Goal: Information Seeking & Learning: Learn about a topic

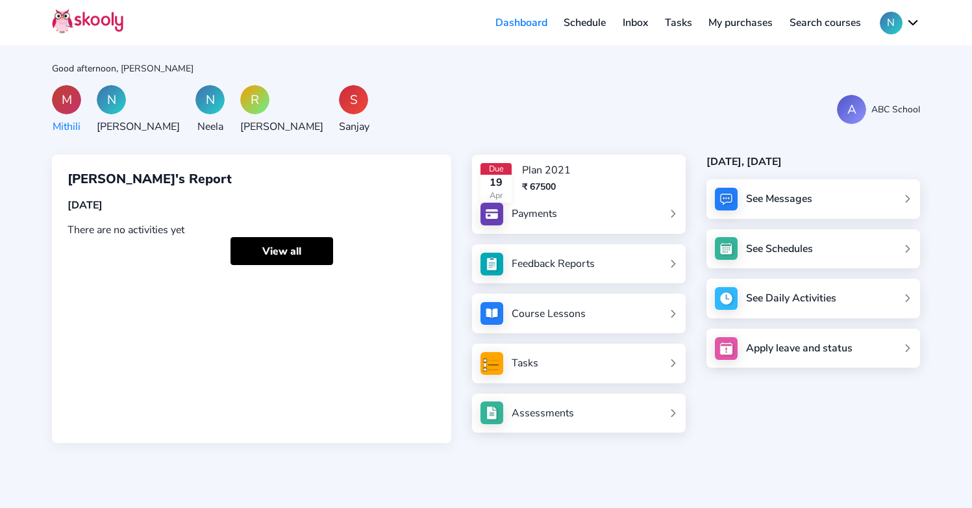
click at [906, 21] on button "N" at bounding box center [900, 23] width 40 height 23
click at [841, 83] on span "Logout" at bounding box center [849, 82] width 34 height 19
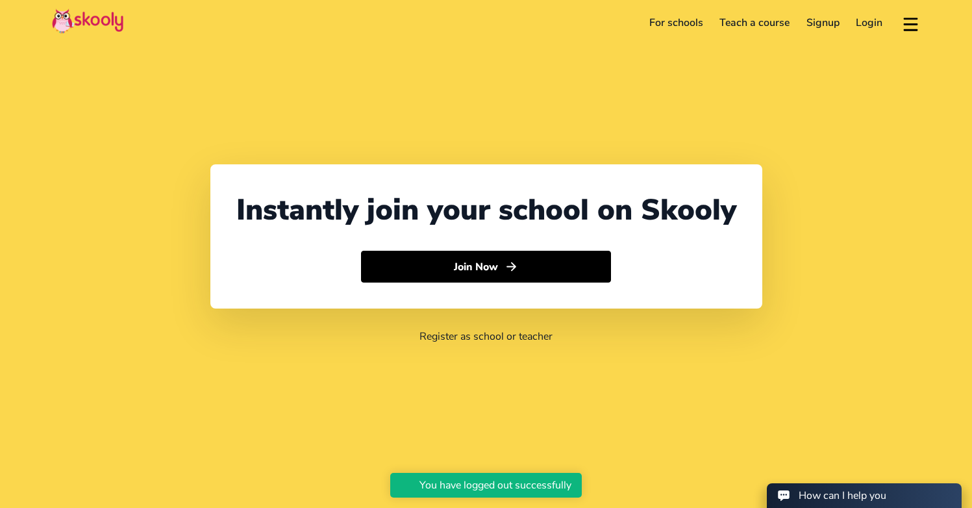
select select "91"
select select "[GEOGRAPHIC_DATA]"
select select "[GEOGRAPHIC_DATA]/[GEOGRAPHIC_DATA]"
click at [676, 25] on link "For schools" at bounding box center [676, 22] width 71 height 21
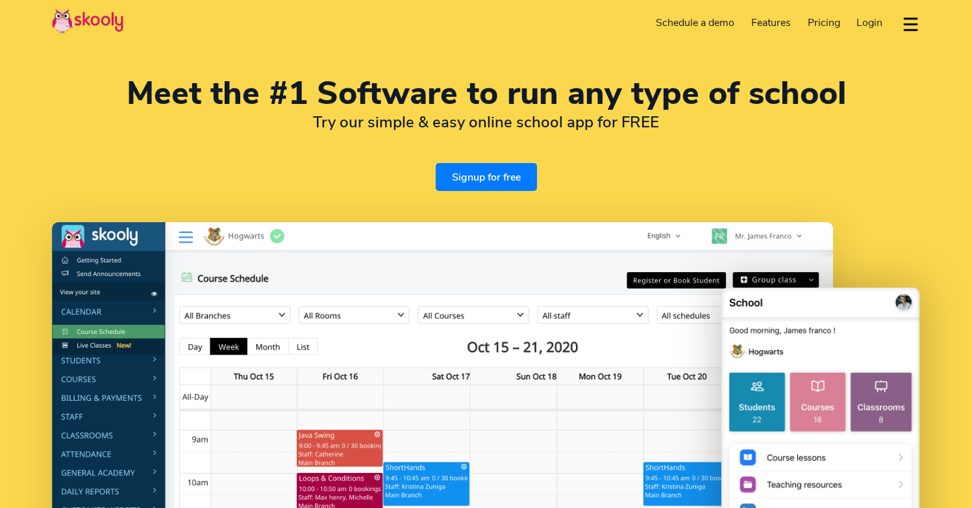
select select "en"
select select "91"
select select "[GEOGRAPHIC_DATA]"
select select "[GEOGRAPHIC_DATA]/[GEOGRAPHIC_DATA]"
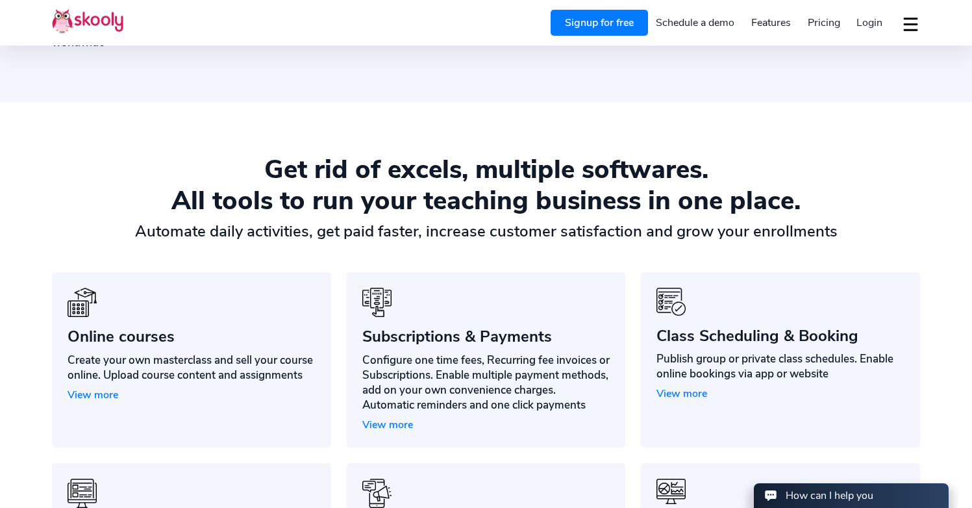
scroll to position [867, 0]
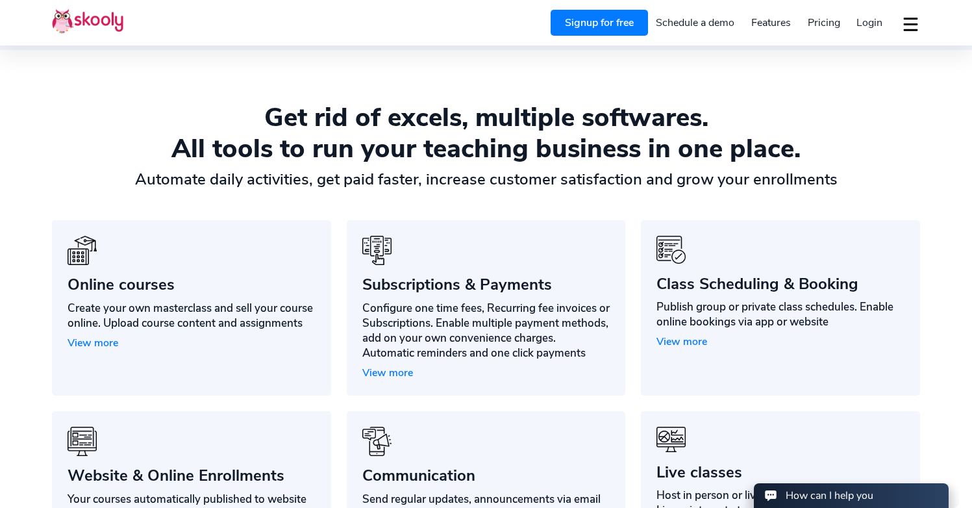
click at [478, 289] on div "Subscriptions & Payments" at bounding box center [486, 284] width 248 height 19
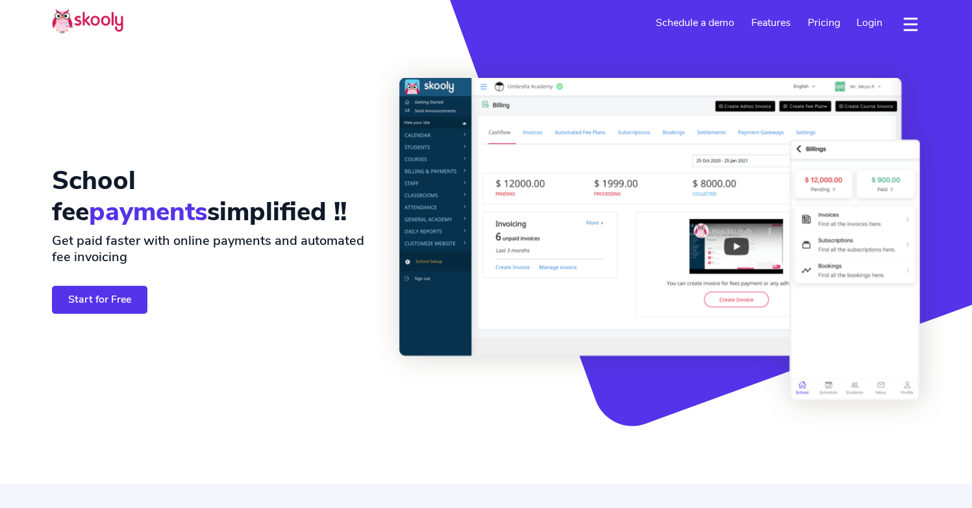
select select "en"
select select "91"
select select "[GEOGRAPHIC_DATA]"
select select "[GEOGRAPHIC_DATA]/[GEOGRAPHIC_DATA]"
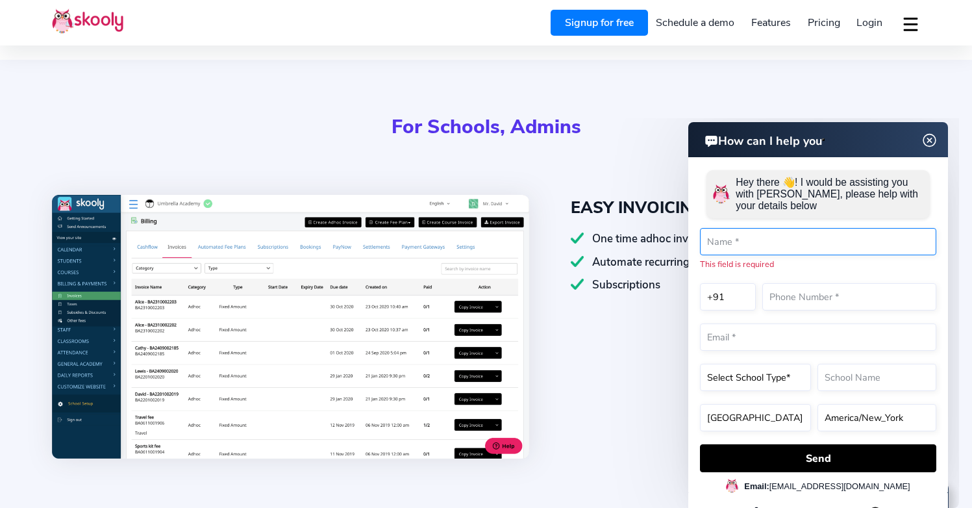
scroll to position [424, 0]
drag, startPoint x: 930, startPoint y: 140, endPoint x: 1485, endPoint y: 259, distance: 567.6
click at [930, 140] on img at bounding box center [929, 140] width 25 height 16
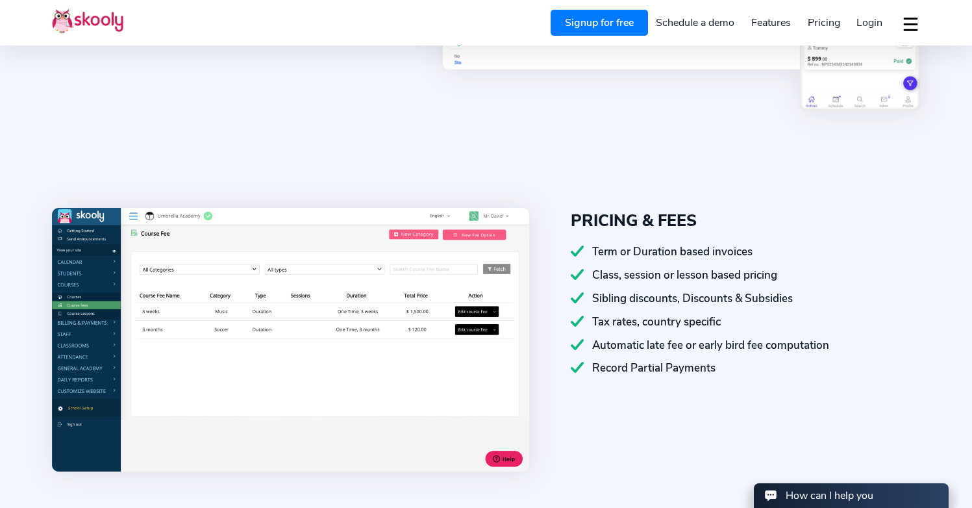
scroll to position [882, 0]
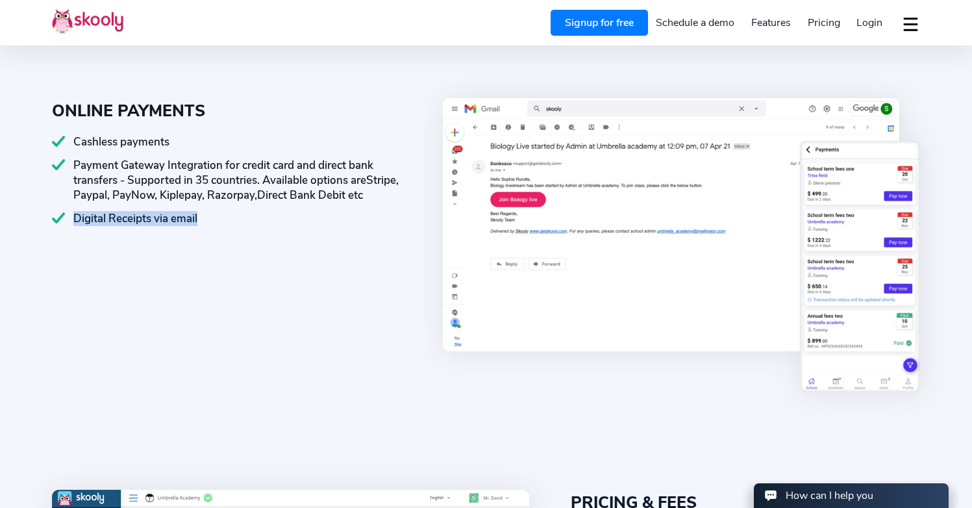
drag, startPoint x: 82, startPoint y: 229, endPoint x: 212, endPoint y: 230, distance: 129.8
click at [212, 226] on div "Digital Receipts via email" at bounding box center [226, 218] width 349 height 15
copy div "Digital Receipts via email"
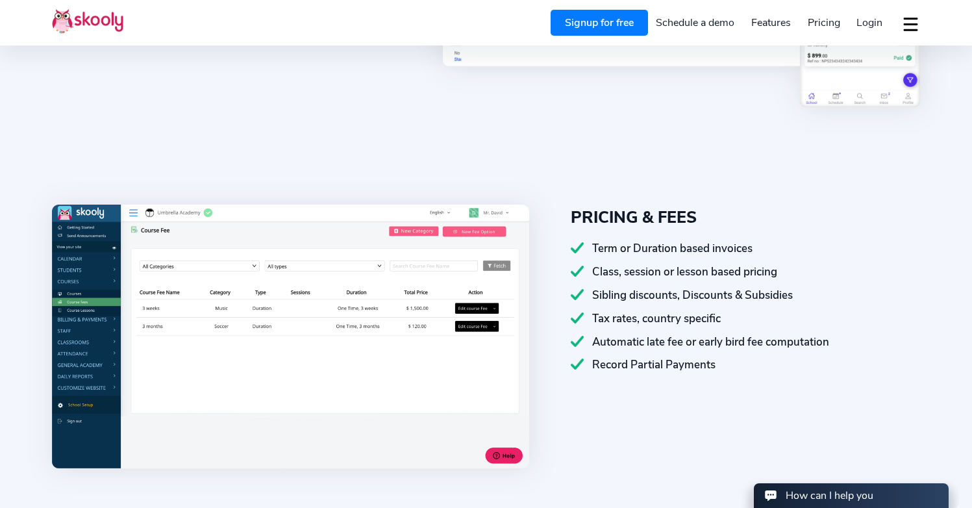
scroll to position [1263, 0]
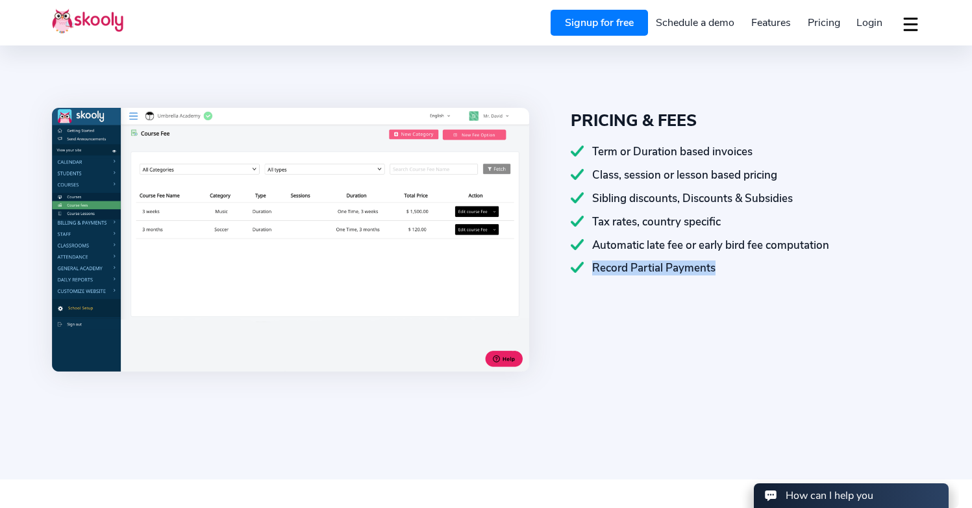
drag, startPoint x: 594, startPoint y: 264, endPoint x: 730, endPoint y: 267, distance: 136.4
click at [730, 267] on div "Record Partial Payments" at bounding box center [745, 267] width 349 height 15
copy div "Record Partial Payments"
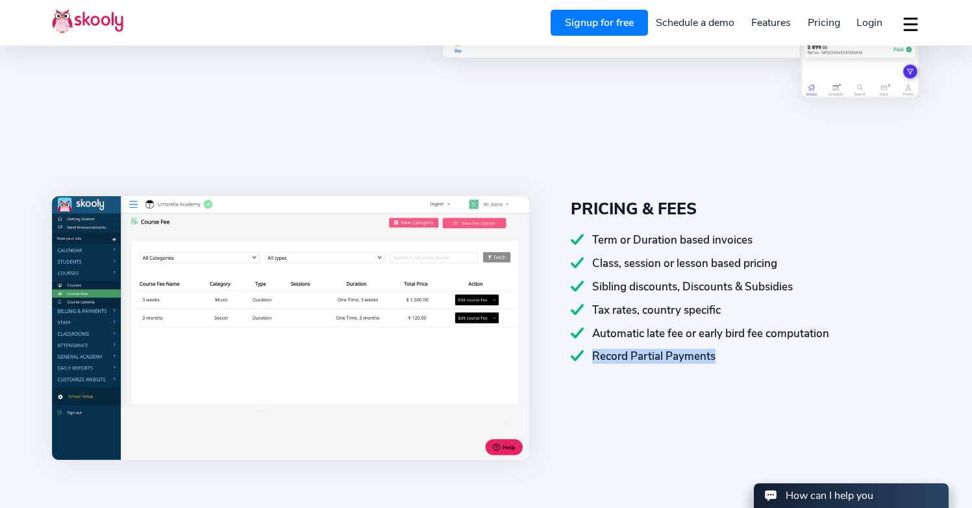
scroll to position [1346, 0]
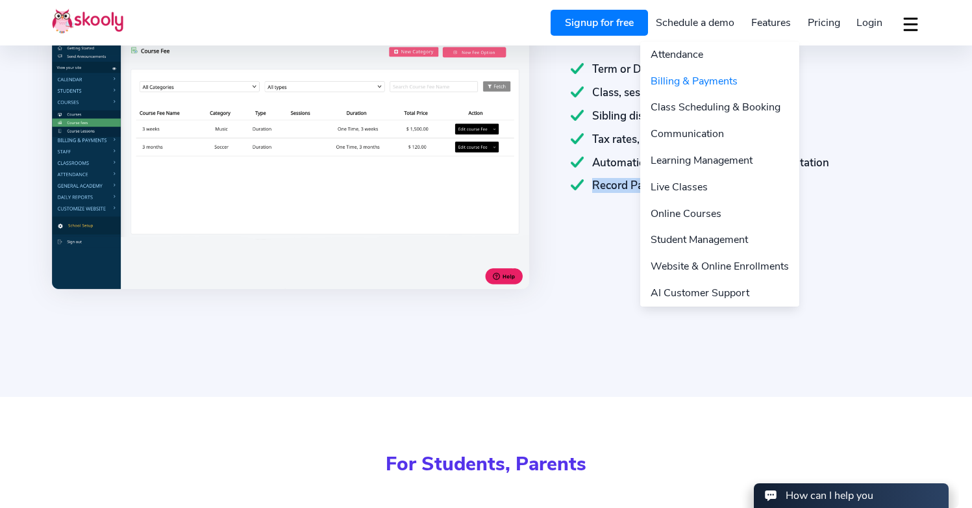
click at [769, 22] on link "Features" at bounding box center [771, 22] width 56 height 21
click at [706, 270] on link "Website & Online Enrollments" at bounding box center [719, 266] width 159 height 27
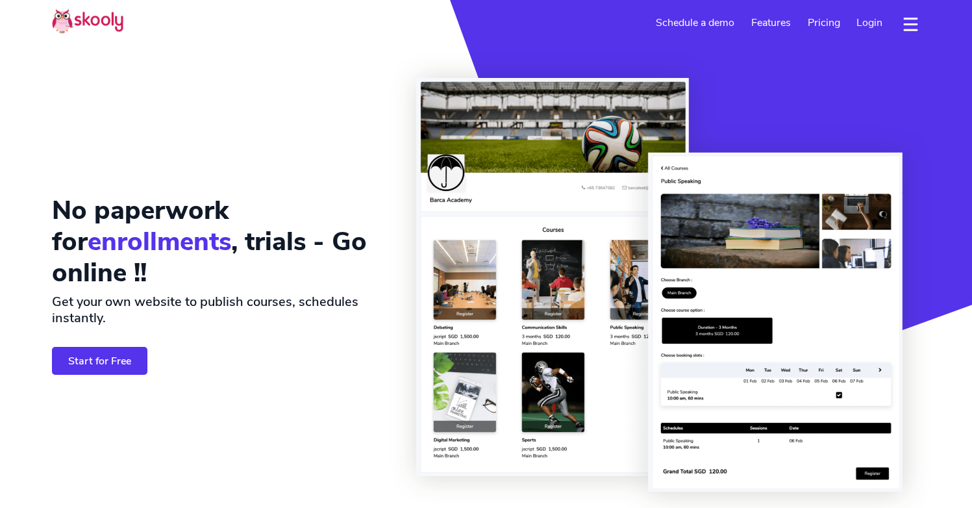
select select "en"
select select "91"
select select "[GEOGRAPHIC_DATA]"
select select "[GEOGRAPHIC_DATA]/[GEOGRAPHIC_DATA]"
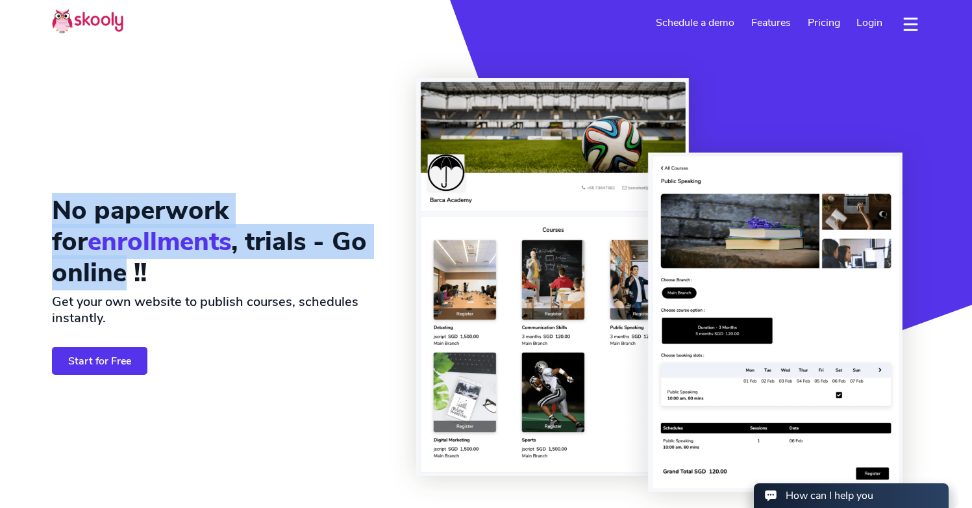
drag, startPoint x: 67, startPoint y: 212, endPoint x: 125, endPoint y: 270, distance: 82.6
click at [125, 270] on h1 "No paperwork for enrollments , trials - Go online !!" at bounding box center [215, 241] width 327 height 93
copy h1 "No paperwork for enrollments , trials - Go online"
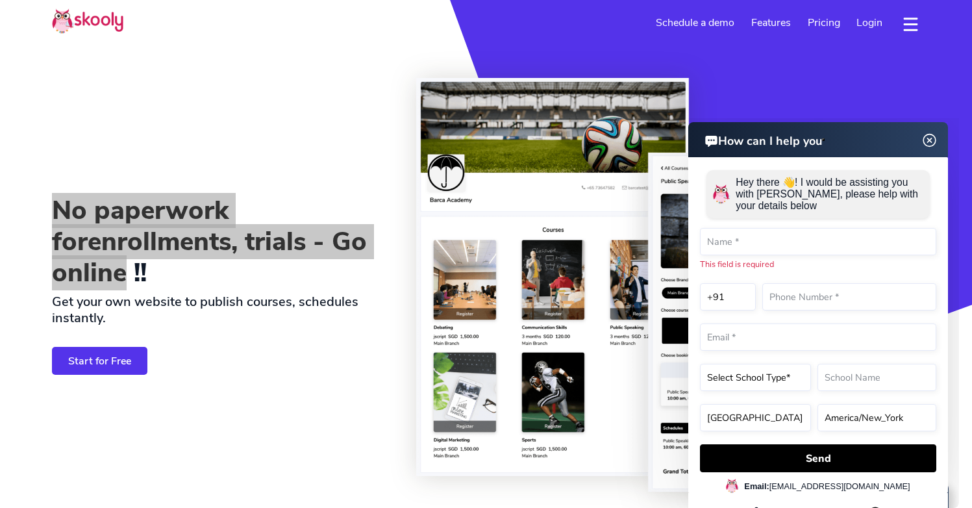
drag, startPoint x: 928, startPoint y: 140, endPoint x: 909, endPoint y: 128, distance: 22.5
click at [929, 140] on img at bounding box center [929, 140] width 16 height 25
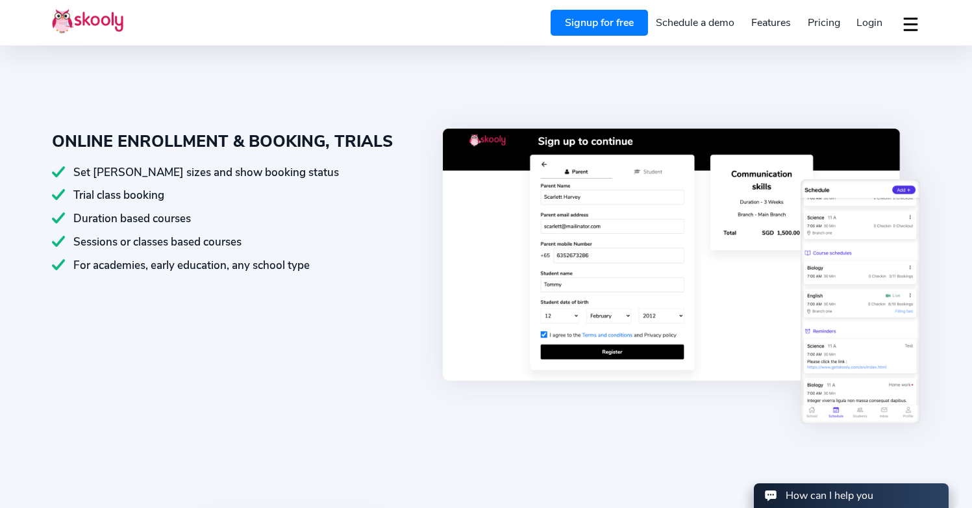
scroll to position [1303, 0]
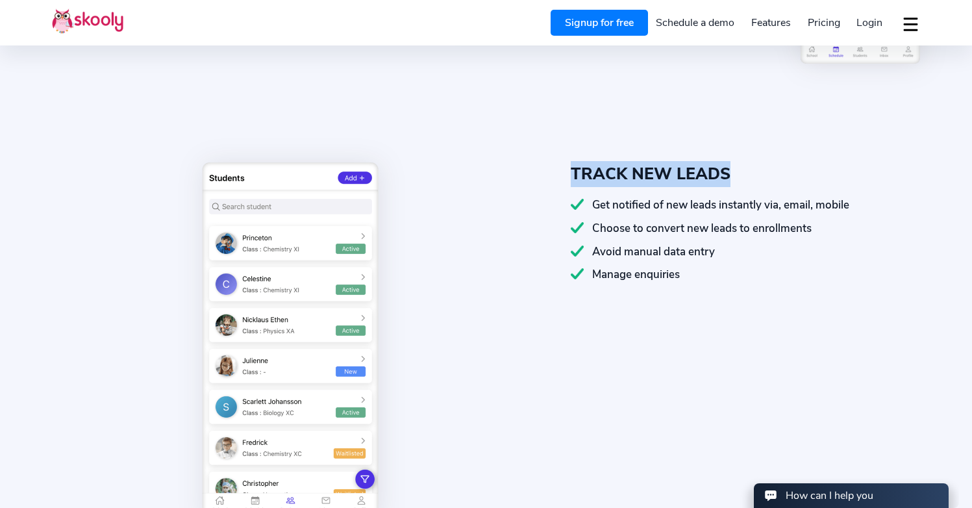
drag, startPoint x: 640, startPoint y: 173, endPoint x: 765, endPoint y: 171, distance: 124.6
click at [765, 171] on div "TRACK NEW LEADS" at bounding box center [745, 174] width 349 height 26
copy div "TRACK NEW LEADS"
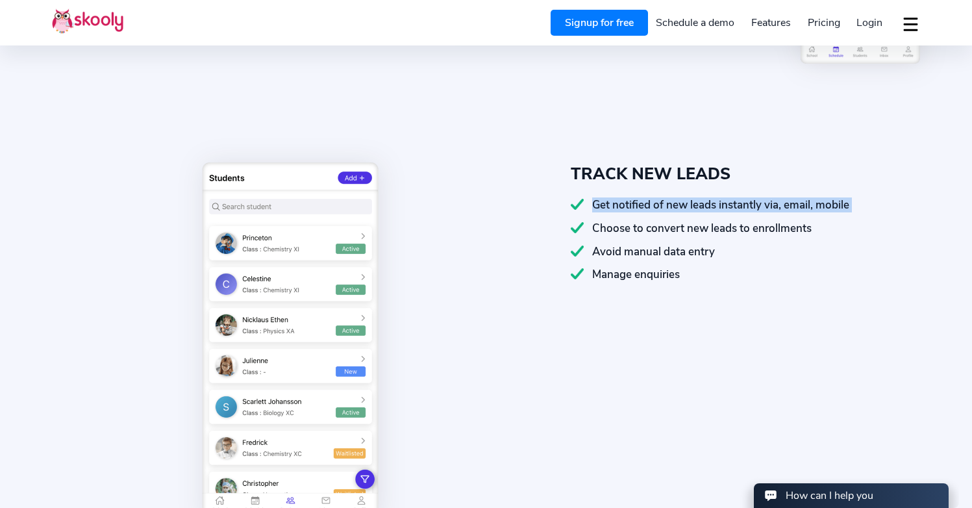
drag, startPoint x: 593, startPoint y: 201, endPoint x: 854, endPoint y: 213, distance: 260.6
click at [854, 213] on div "Get notified of new leads instantly via, email, mobile Choose to convert new le…" at bounding box center [745, 239] width 349 height 84
copy div "Get notified of new leads instantly via, email, mobile"
click at [687, 227] on div "Choose to convert new leads to enrollments" at bounding box center [745, 228] width 349 height 15
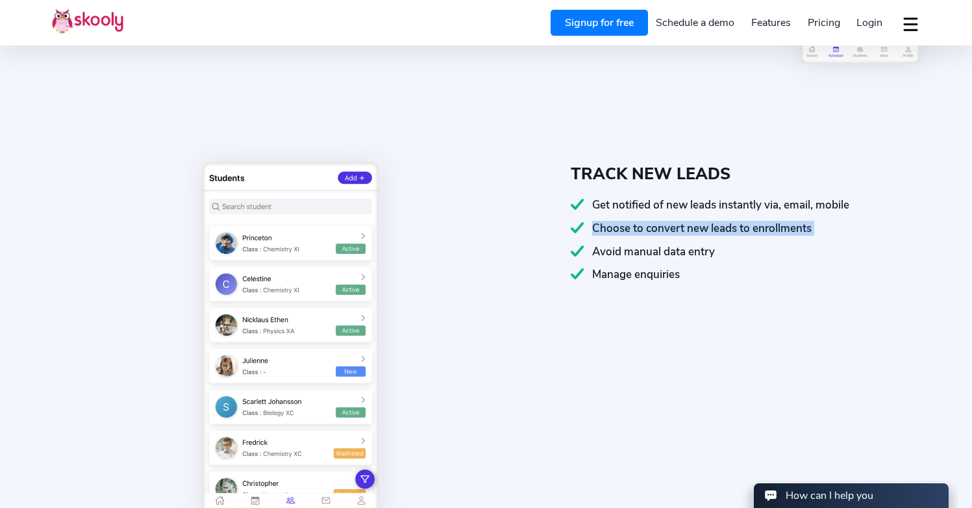
click at [687, 227] on div "Choose to convert new leads to enrollments" at bounding box center [745, 228] width 349 height 15
copy div "Choose to convert new leads to enrollments"
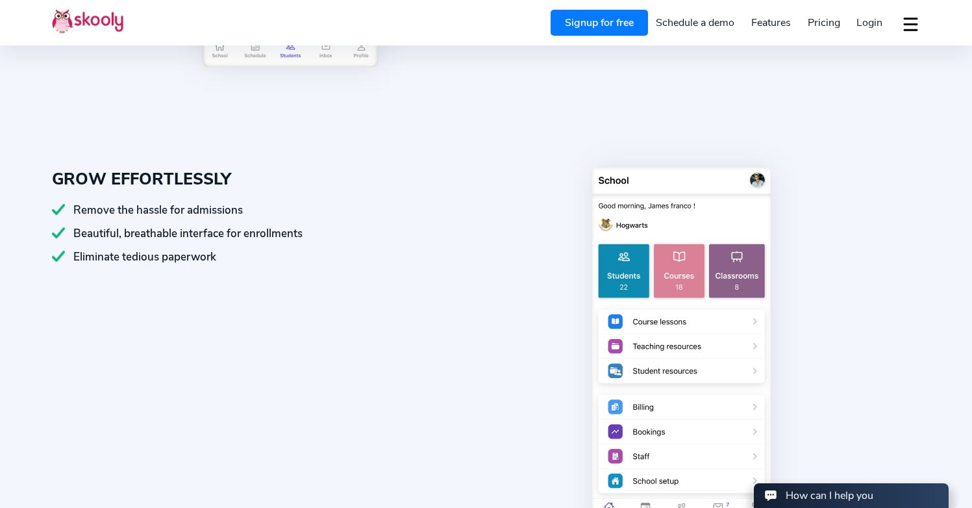
click at [110, 256] on div "Eliminate tedious paperwork" at bounding box center [226, 256] width 349 height 15
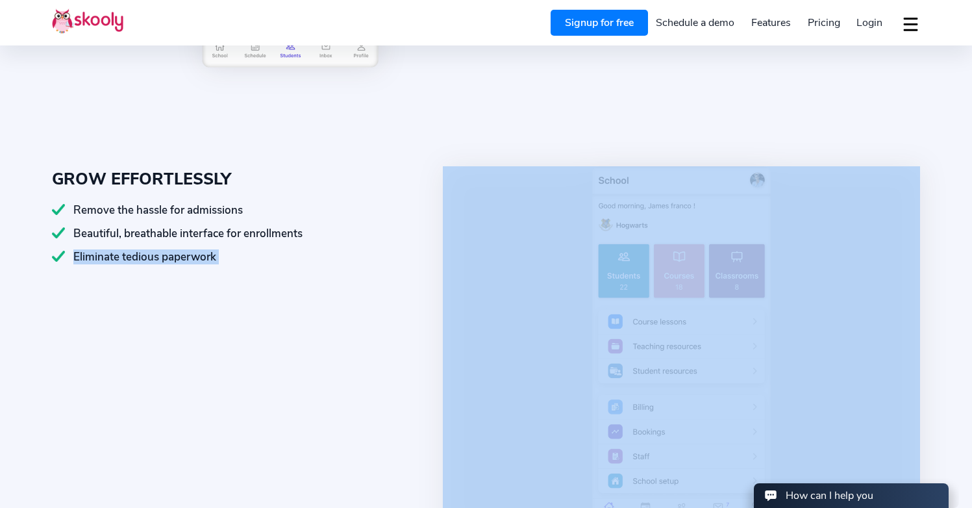
click at [110, 256] on div "Eliminate tedious paperwork" at bounding box center [226, 256] width 349 height 15
copy div "Eliminate tedious paperwork"
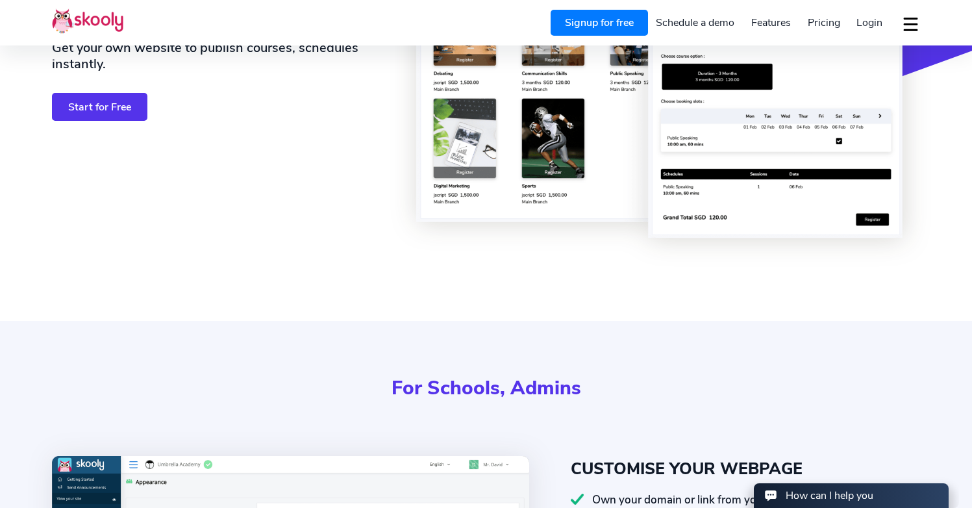
scroll to position [251, 0]
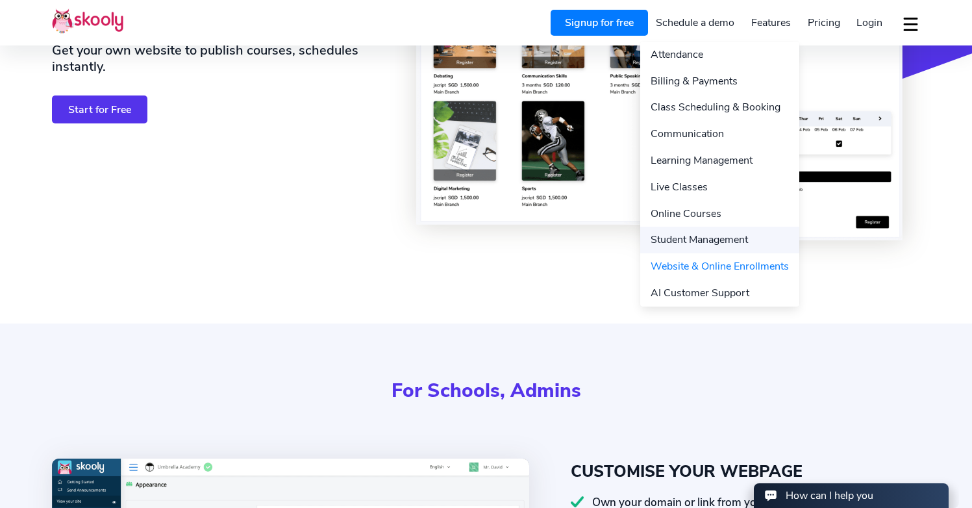
click at [698, 232] on link "Student Management" at bounding box center [719, 240] width 159 height 27
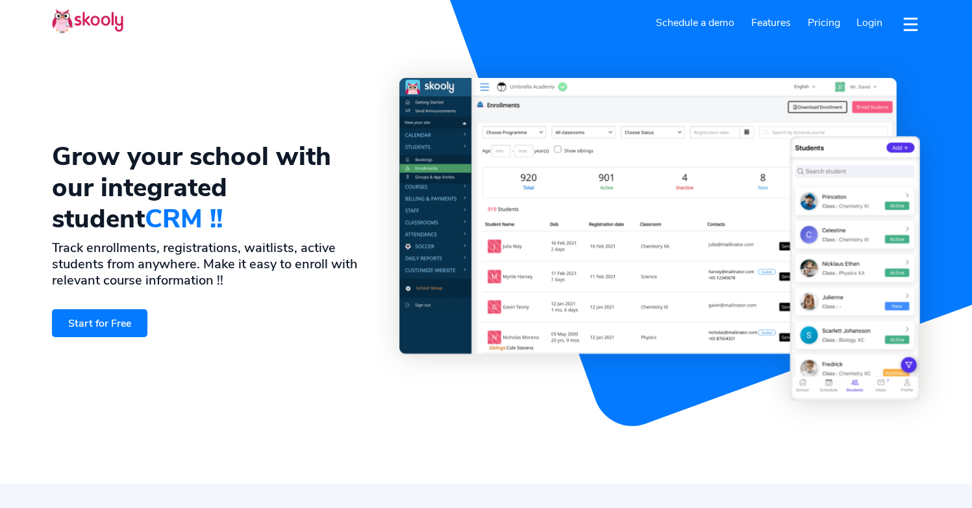
select select "en"
select select "91"
select select "[GEOGRAPHIC_DATA]"
select select "[GEOGRAPHIC_DATA]/[GEOGRAPHIC_DATA]"
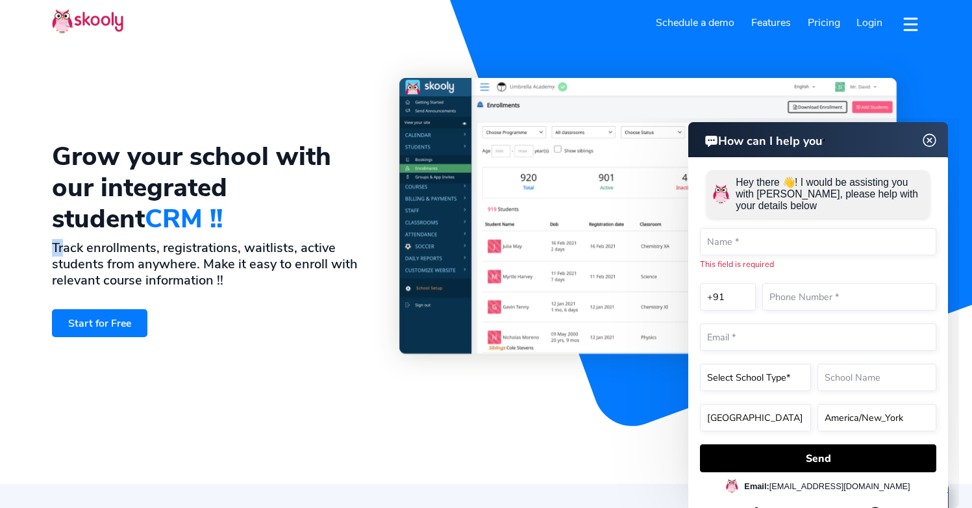
drag, startPoint x: 51, startPoint y: 229, endPoint x: 63, endPoint y: 230, distance: 12.5
click at [61, 231] on section "Grow your school with our integrated student CRM !! Track enrollments, registra…" at bounding box center [486, 242] width 972 height 484
click at [934, 140] on img at bounding box center [929, 140] width 25 height 16
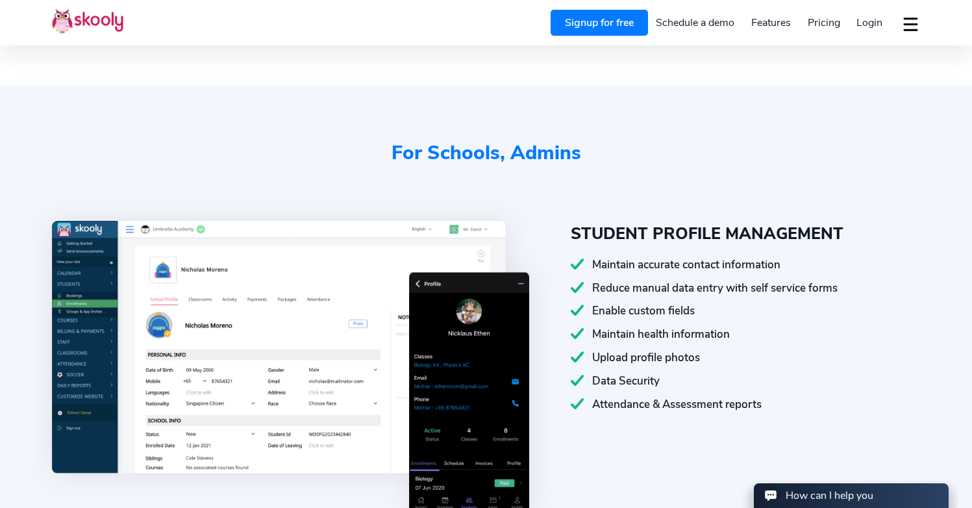
scroll to position [399, 0]
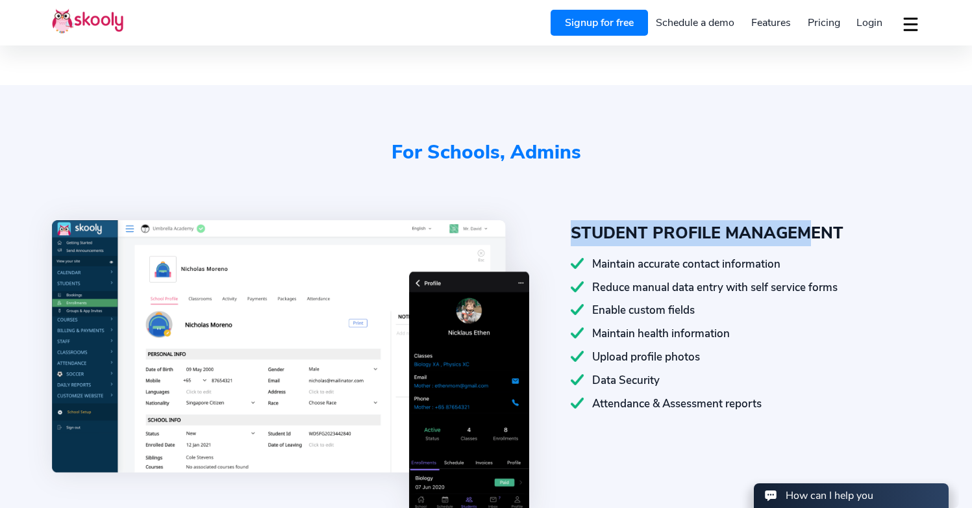
drag, startPoint x: 573, startPoint y: 232, endPoint x: 639, endPoint y: 266, distance: 73.7
click at [804, 233] on div "STUDENT PROFILE MANAGEMENT" at bounding box center [745, 233] width 349 height 26
click at [572, 236] on div "STUDENT PROFILE MANAGEMENT" at bounding box center [745, 233] width 349 height 26
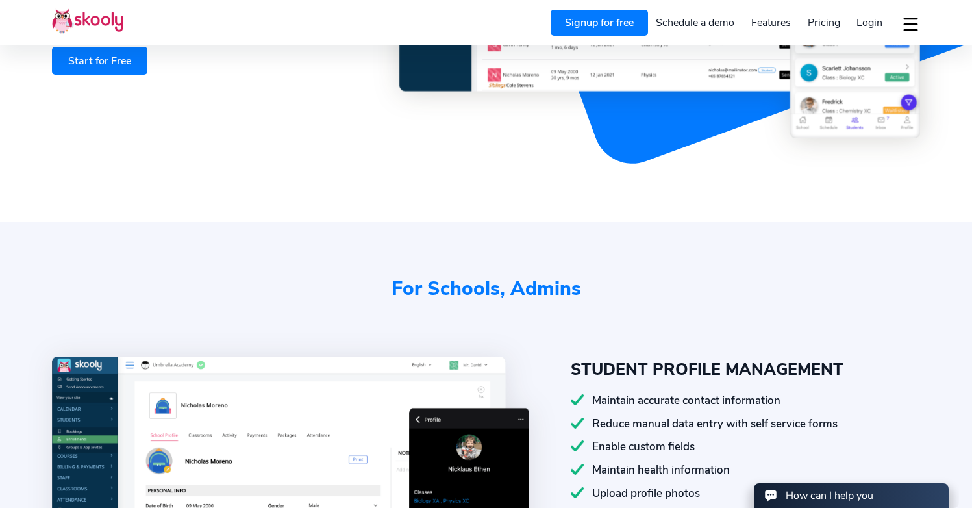
scroll to position [459, 0]
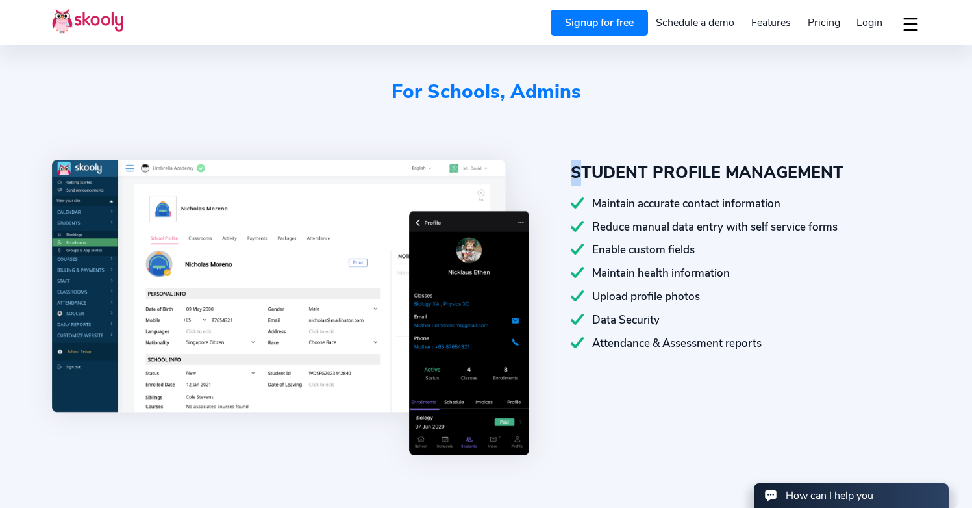
drag, startPoint x: 572, startPoint y: 172, endPoint x: 585, endPoint y: 173, distance: 13.0
click at [585, 173] on div "STUDENT PROFILE MANAGEMENT" at bounding box center [745, 173] width 349 height 26
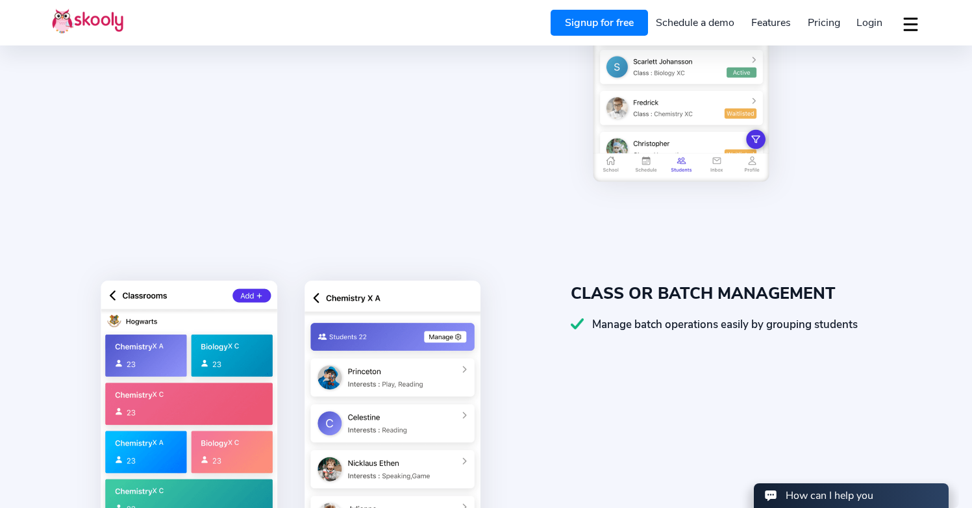
scroll to position [1189, 0]
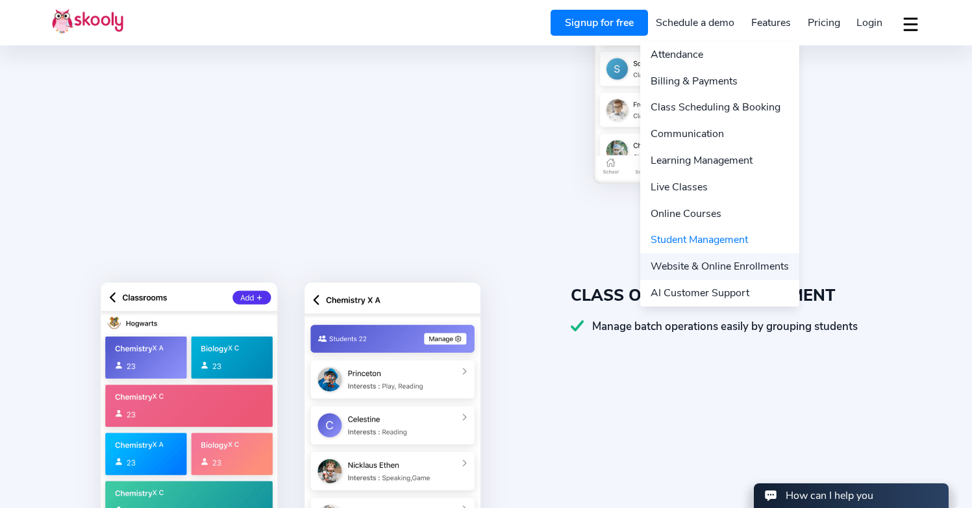
click at [721, 267] on link "Website & Online Enrollments" at bounding box center [719, 266] width 159 height 27
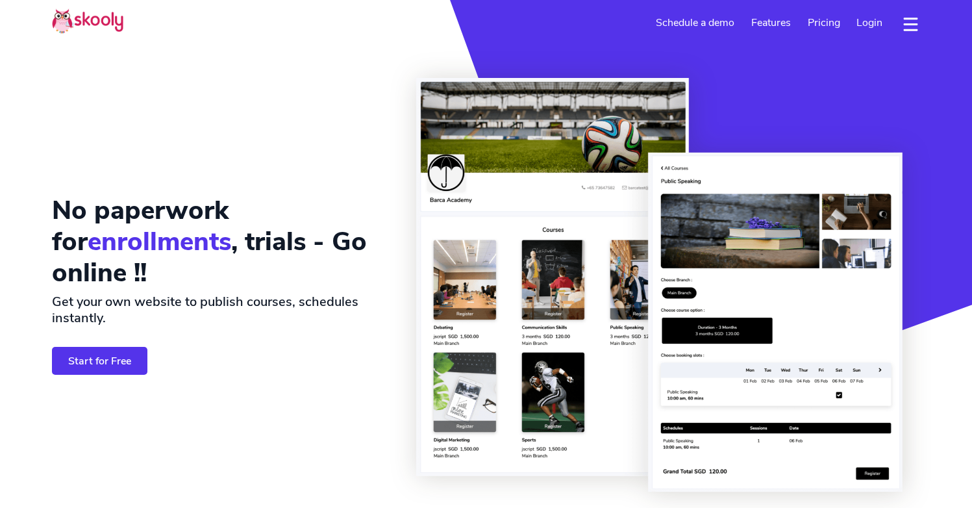
select select "en"
select select "91"
select select "[GEOGRAPHIC_DATA]"
select select "[GEOGRAPHIC_DATA]/[GEOGRAPHIC_DATA]"
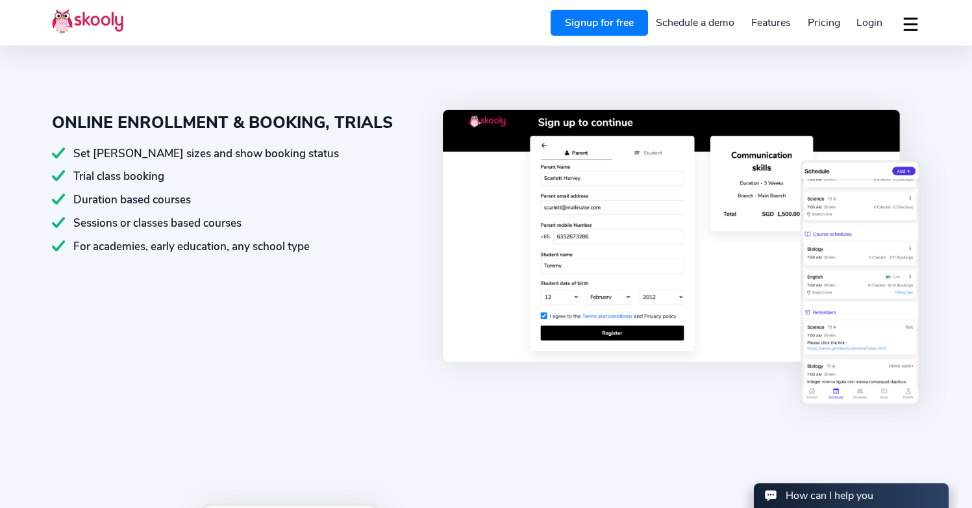
scroll to position [982, 0]
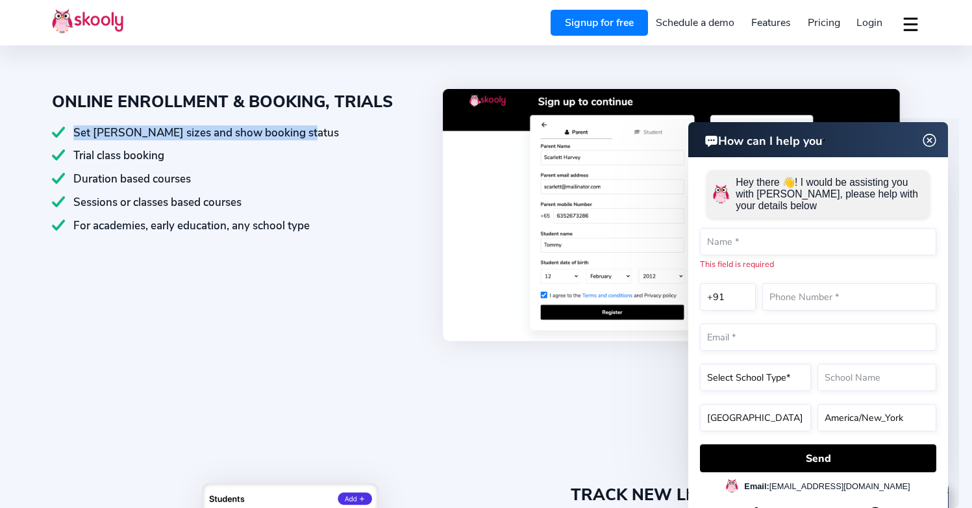
drag, startPoint x: 72, startPoint y: 130, endPoint x: 300, endPoint y: 129, distance: 227.9
click at [300, 129] on div "Set max class sizes and show booking status" at bounding box center [226, 132] width 349 height 15
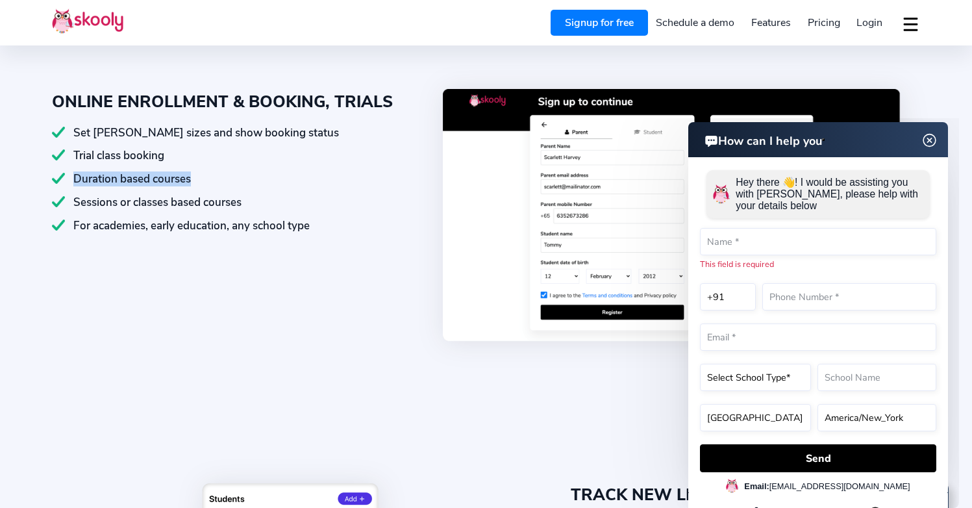
drag, startPoint x: 75, startPoint y: 177, endPoint x: 202, endPoint y: 178, distance: 126.6
click at [199, 178] on div "Duration based courses" at bounding box center [226, 178] width 349 height 15
copy div "Duration based courses"
drag, startPoint x: 931, startPoint y: 140, endPoint x: 878, endPoint y: 136, distance: 52.8
click at [930, 140] on img at bounding box center [929, 140] width 16 height 25
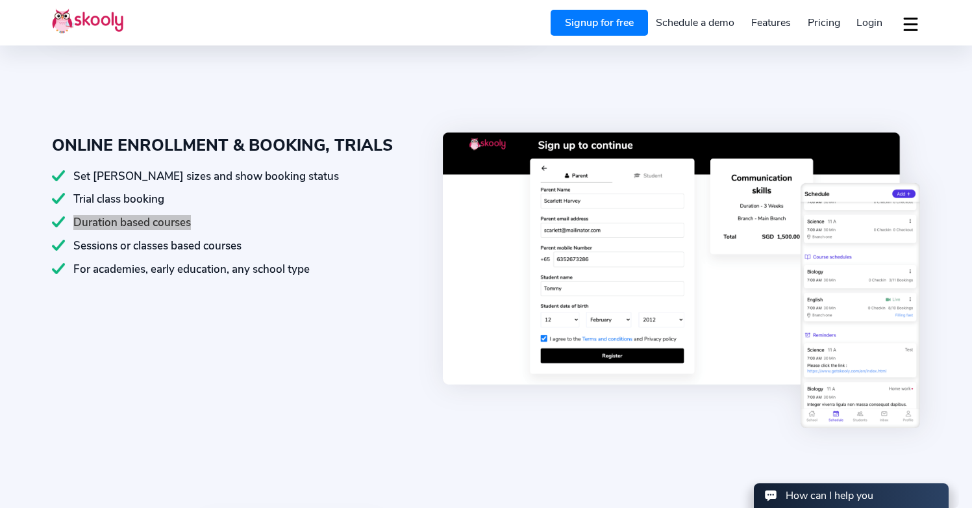
scroll to position [860, 0]
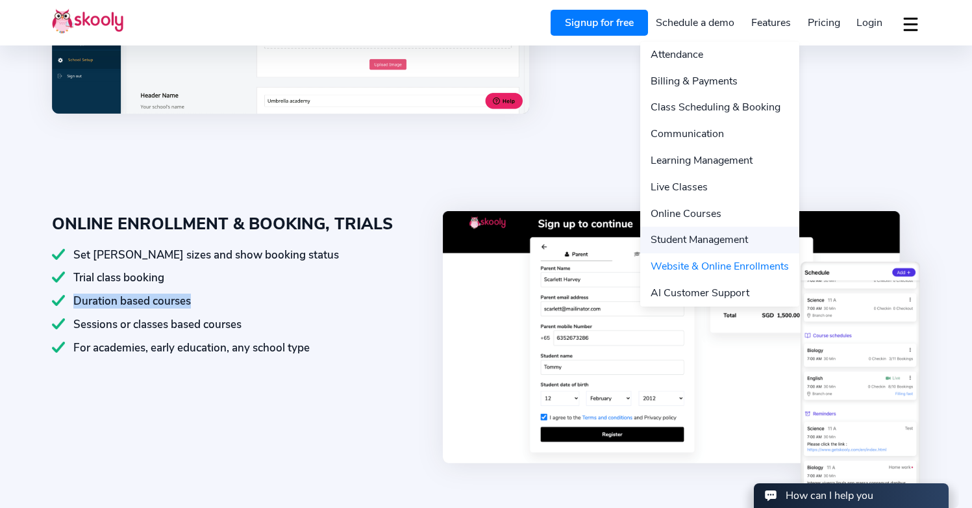
click at [700, 235] on link "Student Management" at bounding box center [719, 240] width 159 height 27
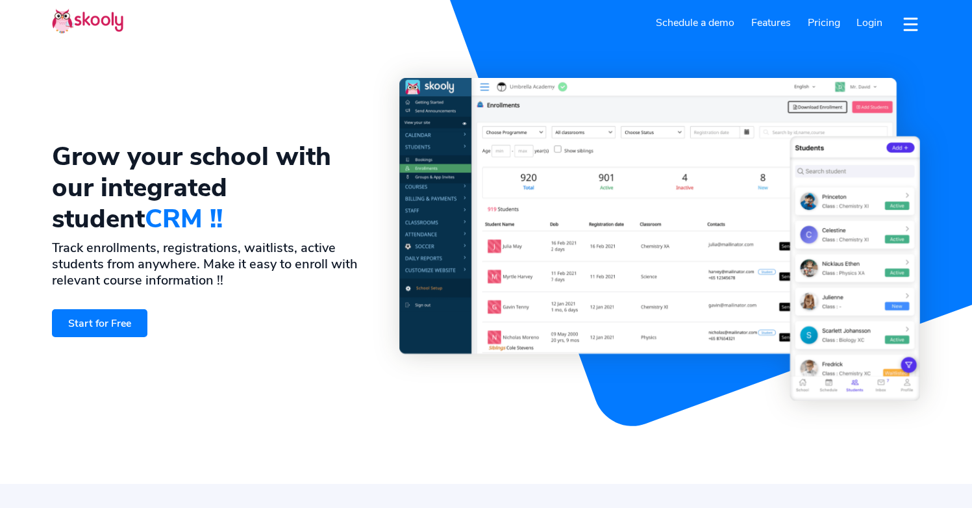
select select "en"
select select "91"
select select "[GEOGRAPHIC_DATA]"
select select "[GEOGRAPHIC_DATA]/[GEOGRAPHIC_DATA]"
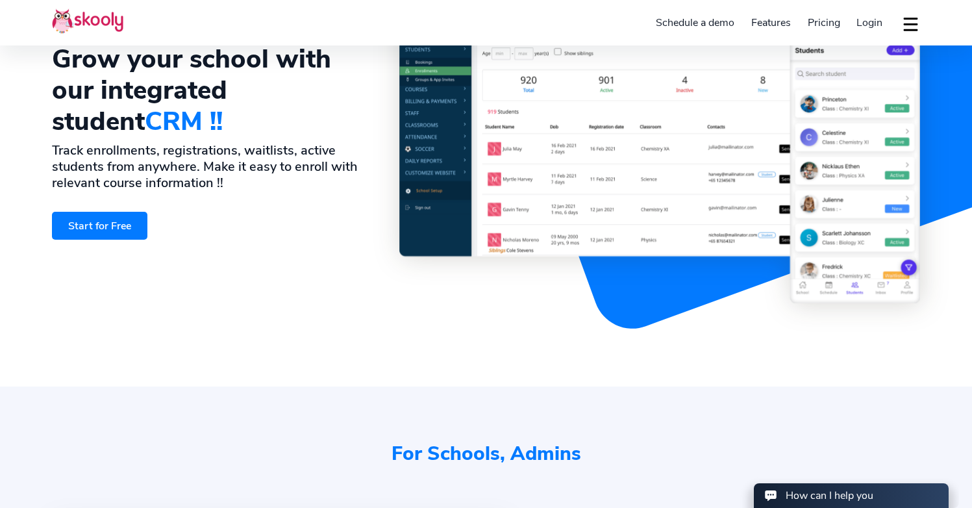
scroll to position [95, 0]
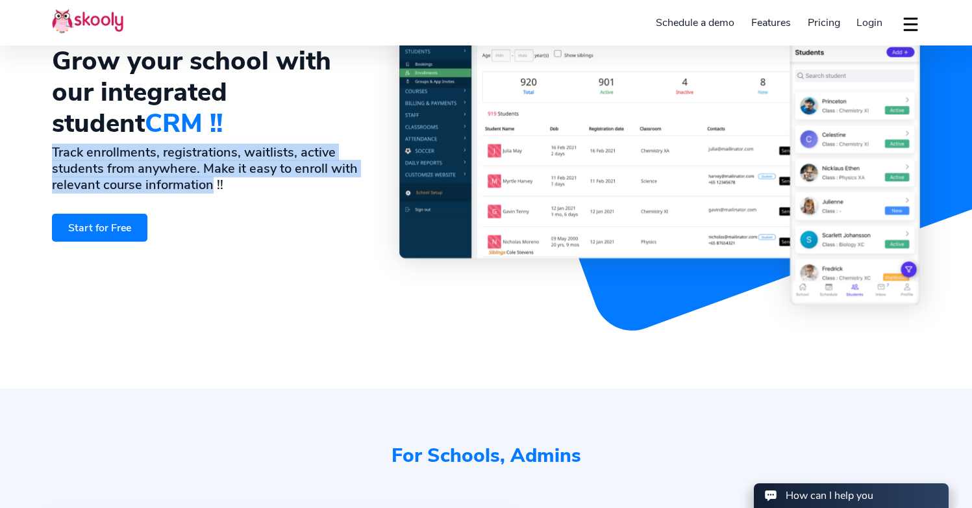
drag, startPoint x: 212, startPoint y: 169, endPoint x: 48, endPoint y: 138, distance: 166.4
click at [48, 138] on section "Grow your school with our integrated student CRM !! Track enrollments, registra…" at bounding box center [486, 147] width 972 height 484
copy h2 "Track enrollments, registrations, waitlists, active students from anywhere. Mak…"
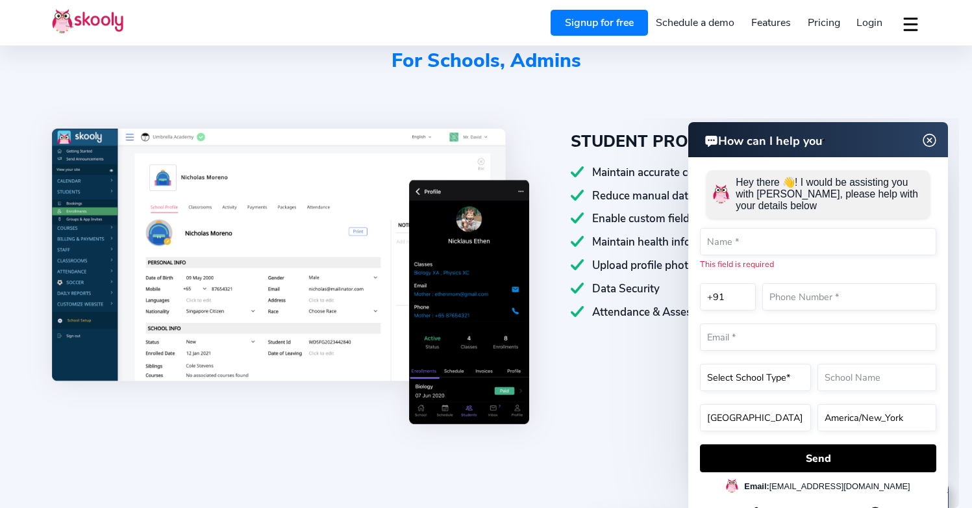
scroll to position [491, 0]
click at [930, 140] on img at bounding box center [929, 140] width 25 height 16
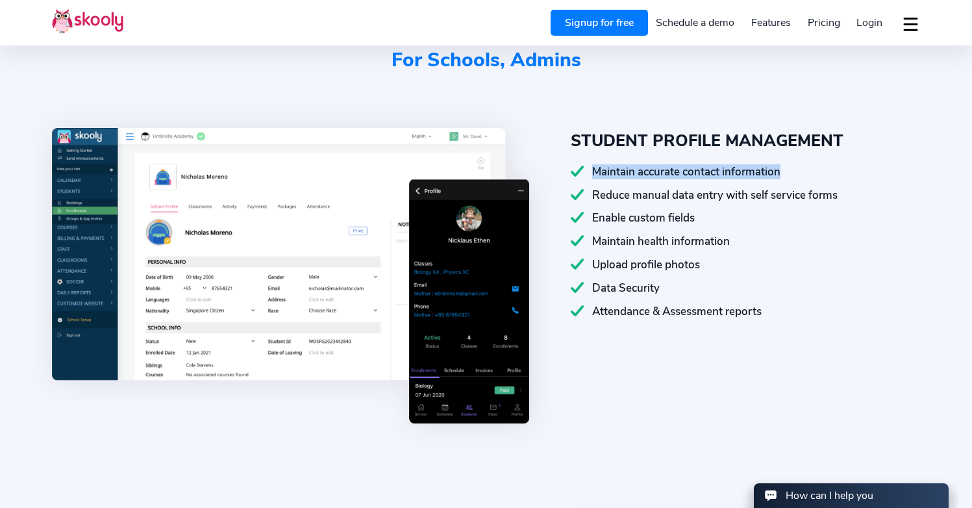
copy div "Maintain accurate contact information"
drag, startPoint x: 594, startPoint y: 171, endPoint x: 790, endPoint y: 174, distance: 196.1
click at [790, 174] on div "Maintain accurate contact information" at bounding box center [745, 171] width 349 height 15
